Goal: Task Accomplishment & Management: Use online tool/utility

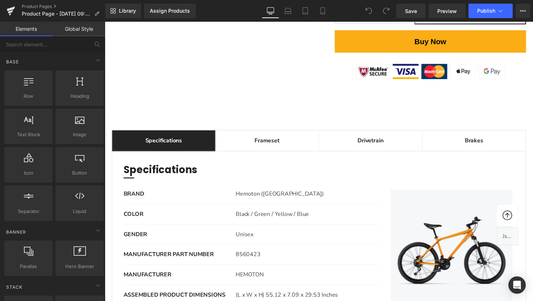
scroll to position [586, 0]
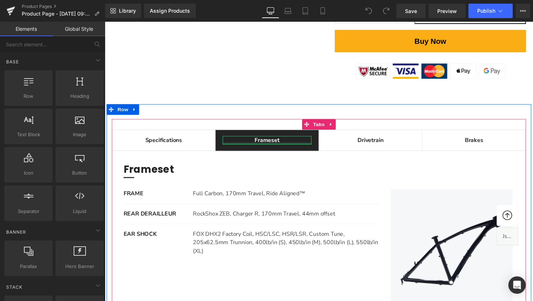
click at [272, 146] on div "Main content" at bounding box center [271, 147] width 91 height 2
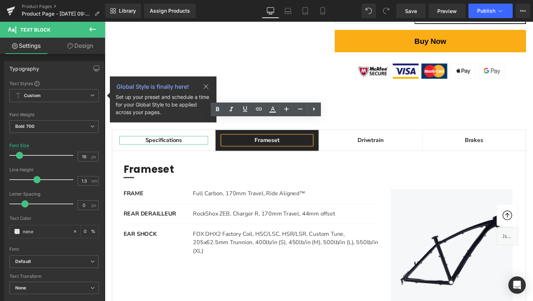
click at [167, 139] on div "Specifications" at bounding box center [165, 143] width 91 height 9
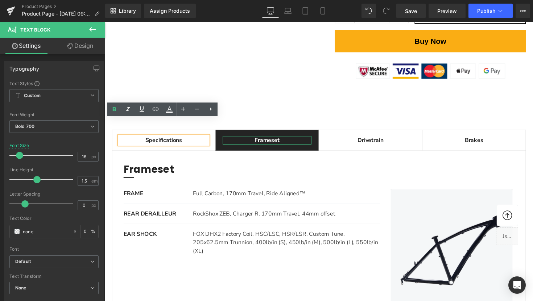
click at [277, 139] on div "Frameset" at bounding box center [271, 143] width 91 height 9
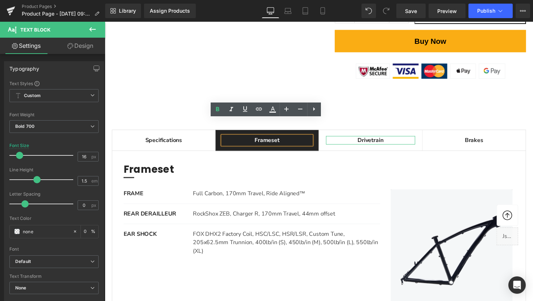
click at [373, 139] on div "Drivetrain" at bounding box center [376, 143] width 91 height 9
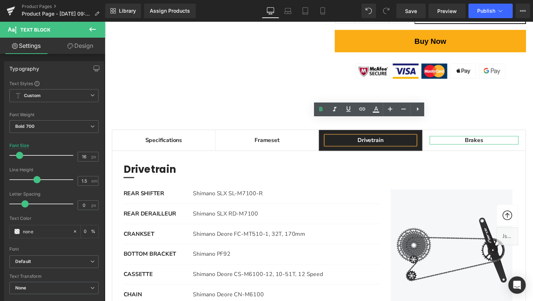
click at [465, 139] on div "Brakes" at bounding box center [483, 143] width 91 height 9
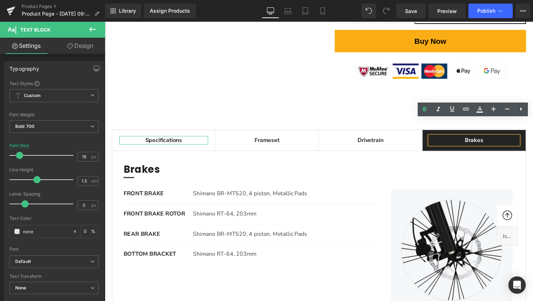
click at [162, 139] on div "Specifications" at bounding box center [165, 143] width 91 height 9
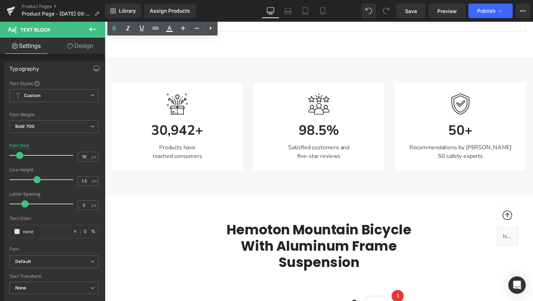
scroll to position [879, 0]
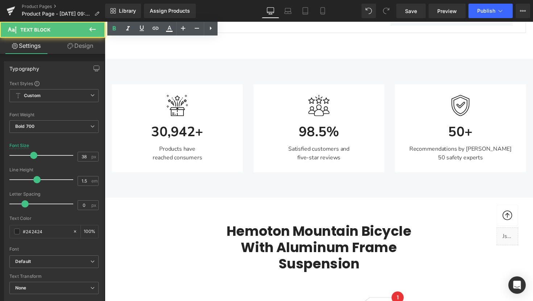
click at [196, 119] on div "30,942+ Text Block" at bounding box center [178, 132] width 123 height 26
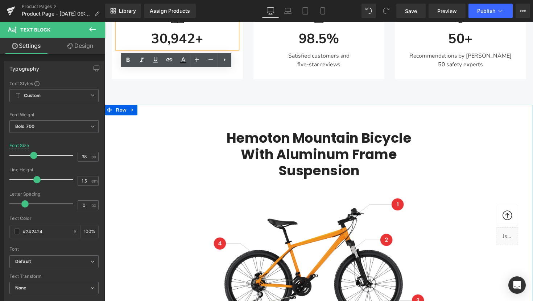
scroll to position [989, 0]
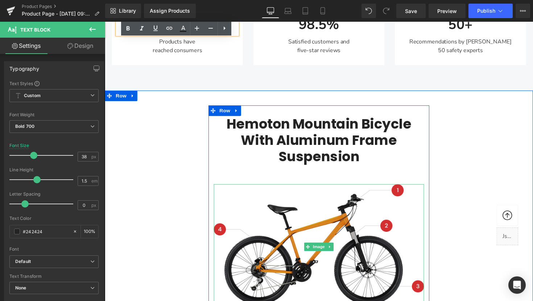
click at [405, 189] on img "Main content" at bounding box center [323, 253] width 215 height 128
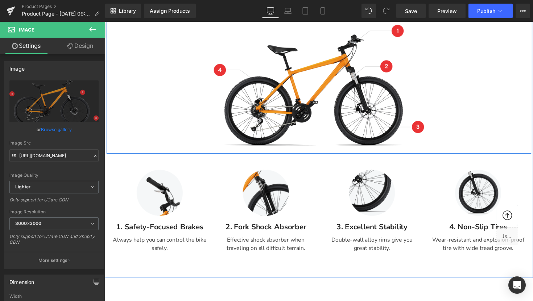
scroll to position [1154, 0]
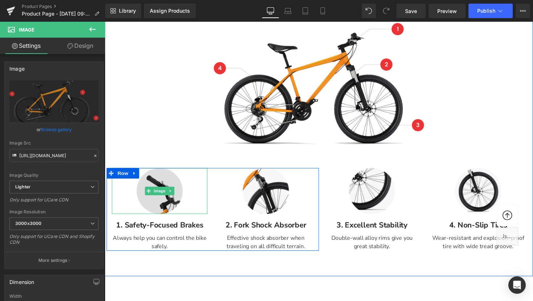
click at [175, 172] on img "Main content" at bounding box center [160, 195] width 47 height 47
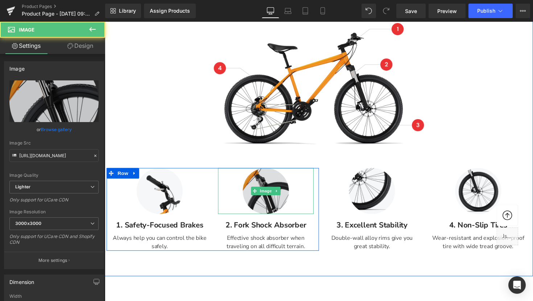
click at [290, 181] on img "Main content" at bounding box center [269, 195] width 47 height 47
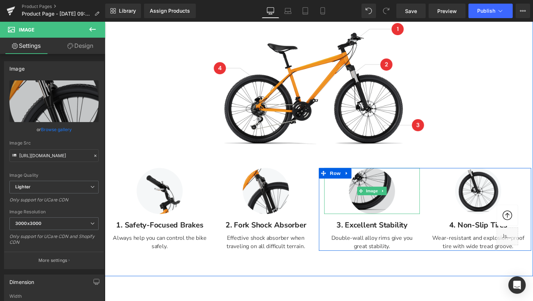
click at [387, 191] on img "Main content" at bounding box center [378, 195] width 47 height 47
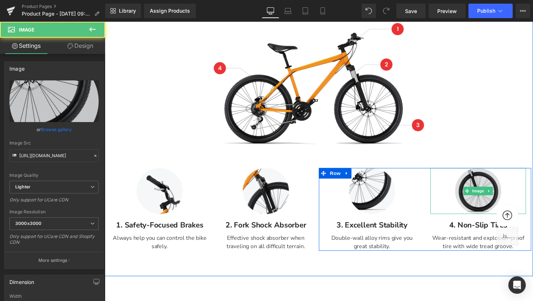
click at [489, 191] on img "Main content" at bounding box center [487, 195] width 47 height 47
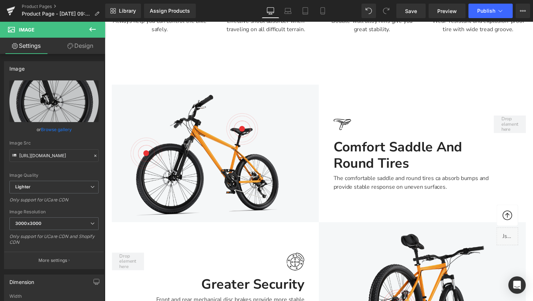
scroll to position [1377, 0]
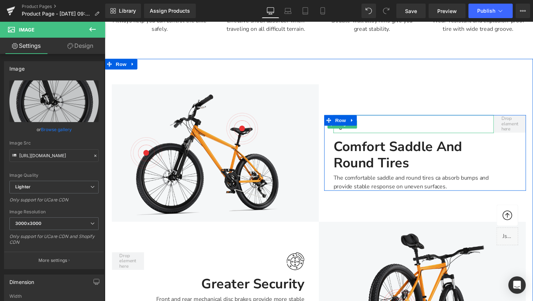
click at [394, 117] on div "Main content" at bounding box center [421, 126] width 164 height 18
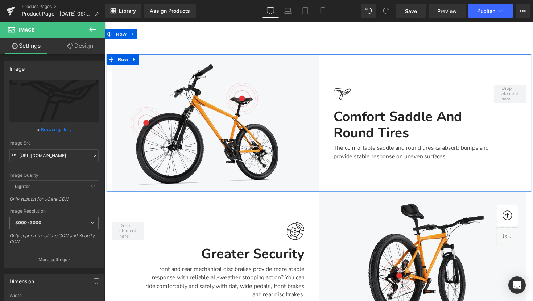
scroll to position [1408, 0]
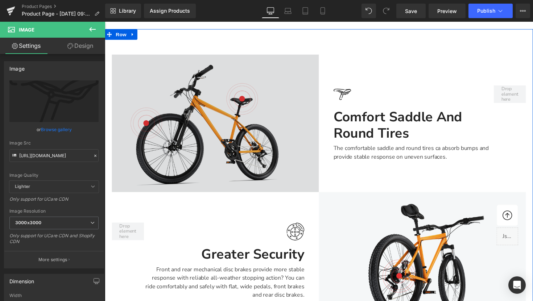
click at [246, 113] on img "Main content" at bounding box center [218, 125] width 212 height 141
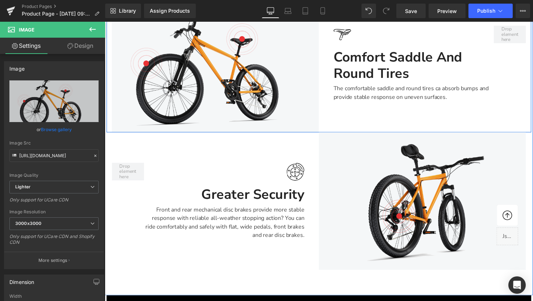
scroll to position [1469, 0]
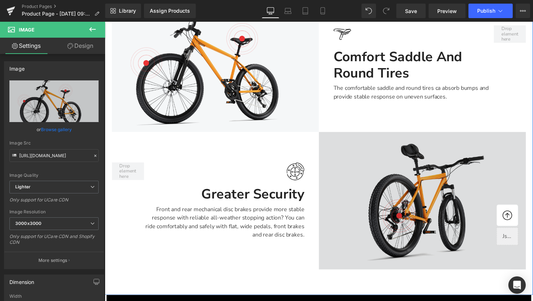
click at [421, 190] on div "Image" at bounding box center [430, 205] width 212 height 141
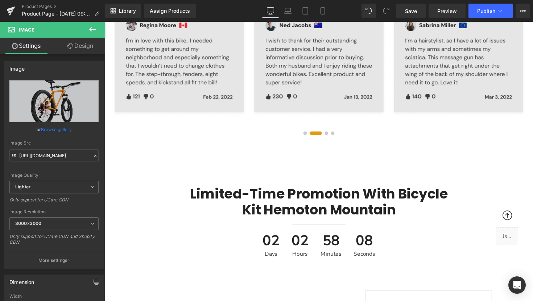
scroll to position [2200, 0]
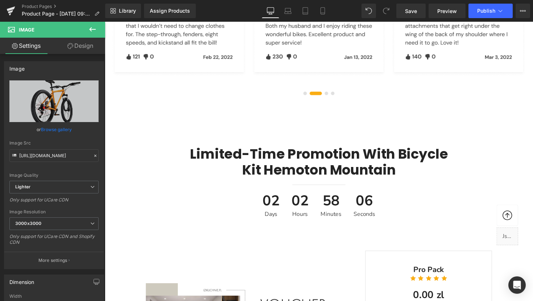
click at [367, 149] on h2 "Limited-time Promotion With Bicycle Kit Hemoton Mountain" at bounding box center [324, 165] width 280 height 33
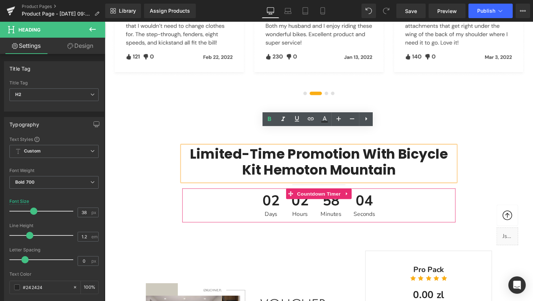
click at [343, 198] on span "58" at bounding box center [336, 207] width 21 height 18
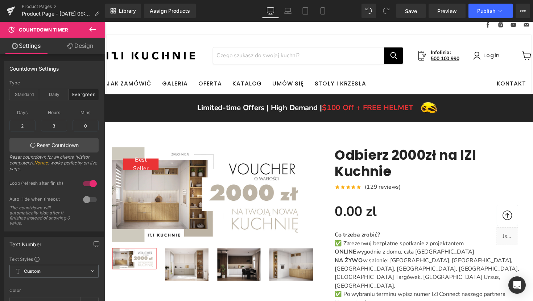
scroll to position [32, 0]
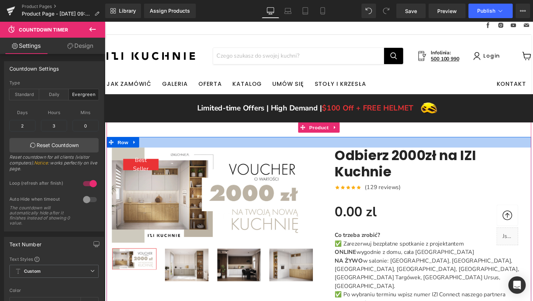
click at [286, 147] on div "Main content" at bounding box center [324, 145] width 435 height 11
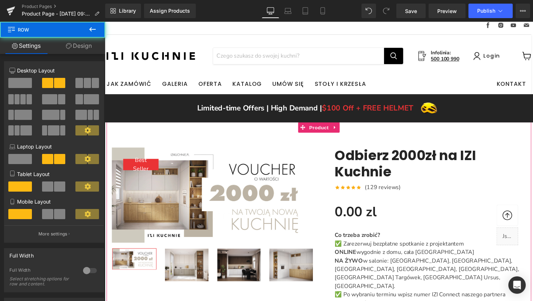
click at [266, 170] on img "Main content" at bounding box center [215, 200] width 207 height 98
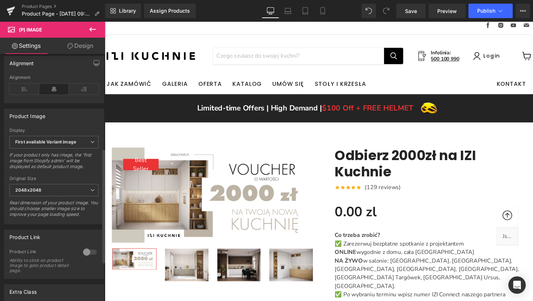
scroll to position [204, 0]
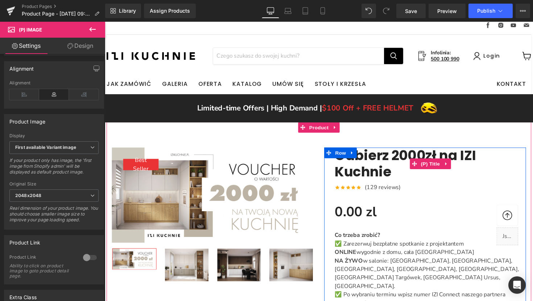
click at [374, 168] on link "Odbierz 2000zł na IZI Kuchnie" at bounding box center [438, 167] width 196 height 33
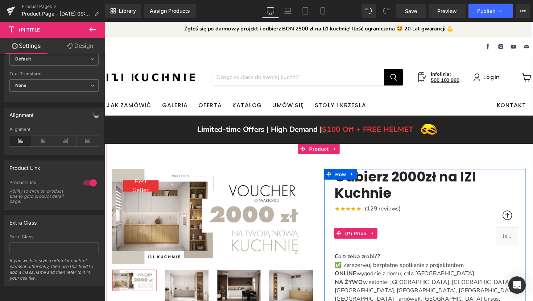
scroll to position [0, 0]
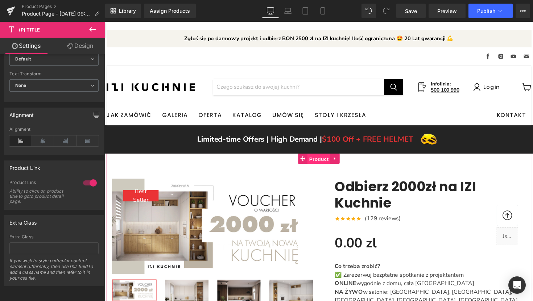
click at [319, 161] on span "Product" at bounding box center [325, 162] width 24 height 11
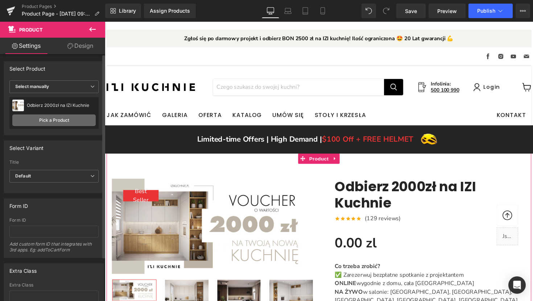
click at [62, 123] on link "Pick a Product" at bounding box center [53, 121] width 83 height 12
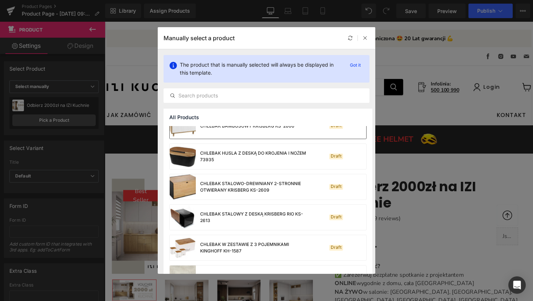
scroll to position [1137, 0]
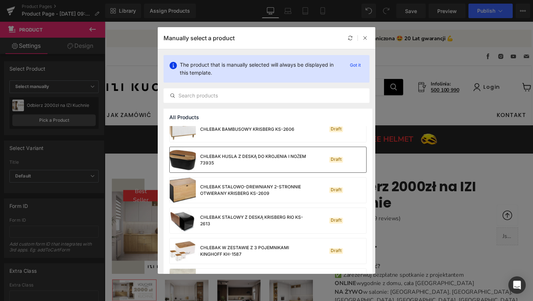
click at [253, 163] on div "CHLEBAK HUSLA Z DESKĄ DO KROJENIA I NOŻEM 73935" at bounding box center [254, 159] width 109 height 13
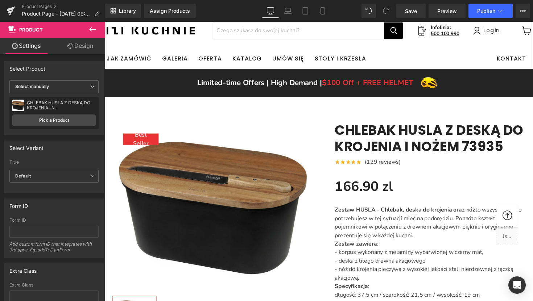
scroll to position [0, 0]
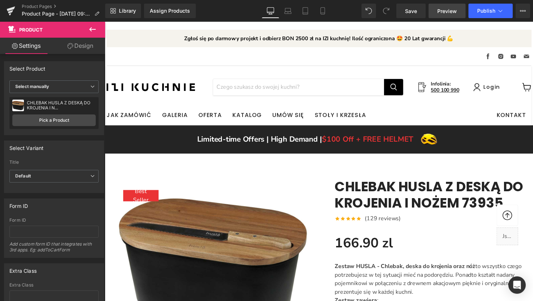
click at [449, 13] on span "Preview" at bounding box center [447, 11] width 20 height 8
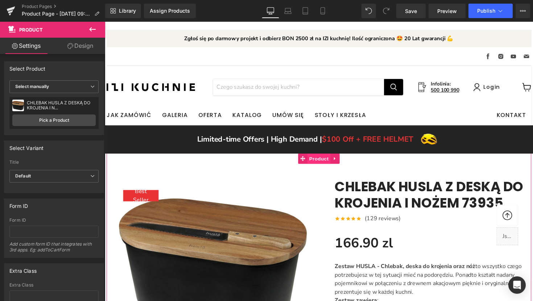
click at [326, 162] on span "Product" at bounding box center [325, 162] width 24 height 11
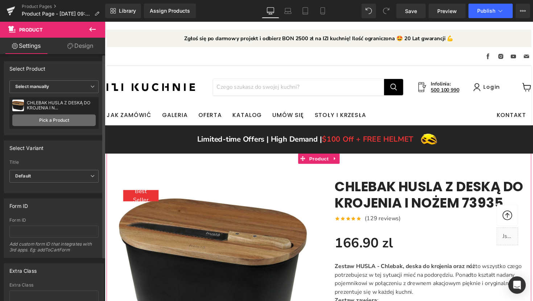
click at [58, 122] on link "Pick a Product" at bounding box center [53, 121] width 83 height 12
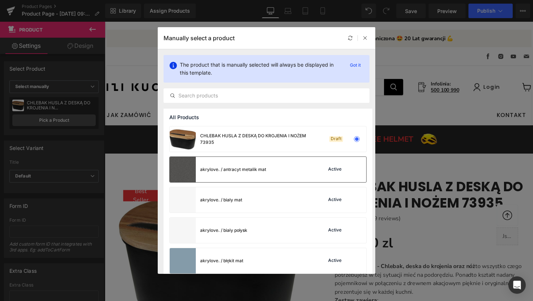
click at [282, 170] on div "akrylove. / antracyt metalik mat Active" at bounding box center [268, 169] width 197 height 25
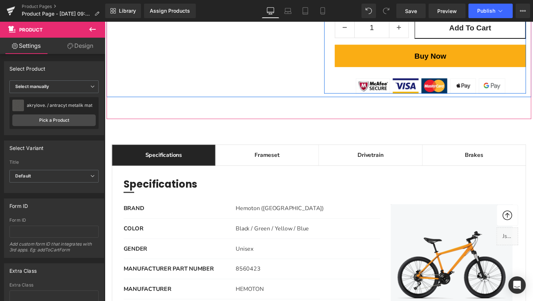
scroll to position [467, 0]
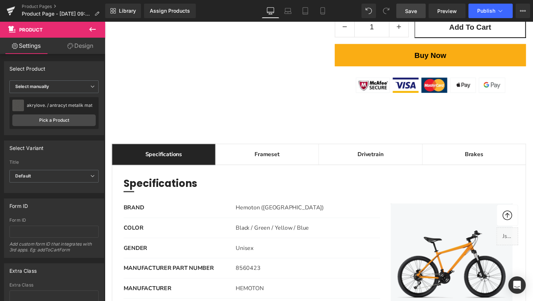
click at [414, 9] on span "Save" at bounding box center [411, 11] width 12 height 8
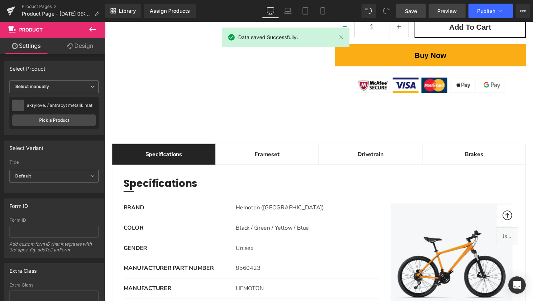
click at [447, 13] on span "Preview" at bounding box center [447, 11] width 20 height 8
